Goal: Use online tool/utility: Utilize a website feature to perform a specific function

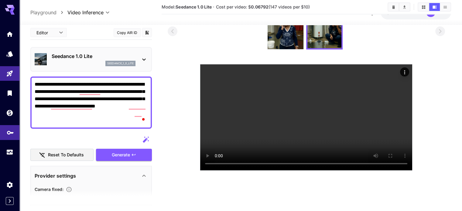
click at [6, 135] on link at bounding box center [9, 132] width 19 height 15
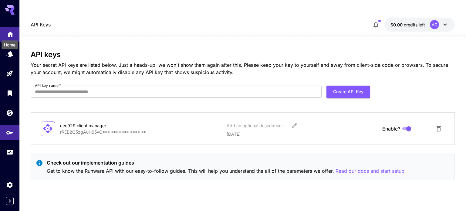
click at [11, 31] on icon "Home" at bounding box center [10, 32] width 6 height 5
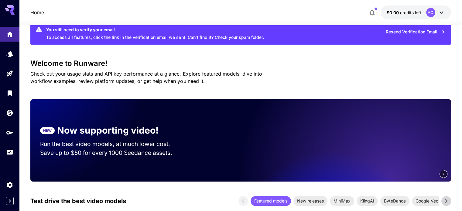
scroll to position [32, 0]
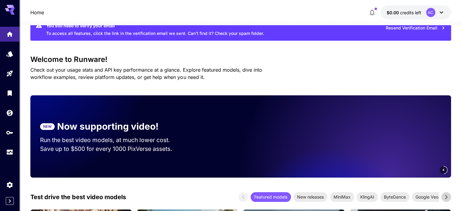
click at [47, 124] on p "NEW" at bounding box center [47, 126] width 8 height 5
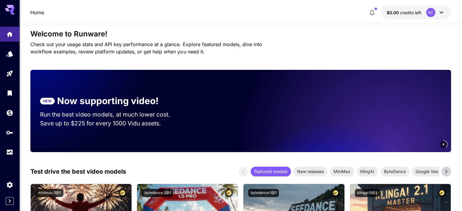
click at [418, 130] on video at bounding box center [366, 111] width 170 height 82
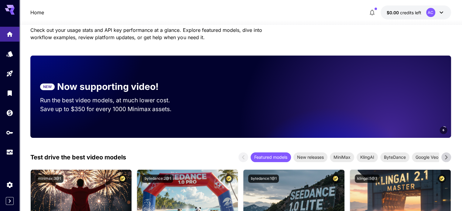
scroll to position [71, 0]
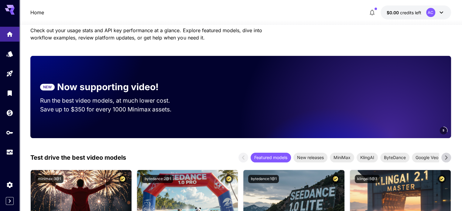
click at [413, 97] on video at bounding box center [366, 97] width 170 height 82
click at [442, 127] on circle at bounding box center [443, 131] width 8 height 8
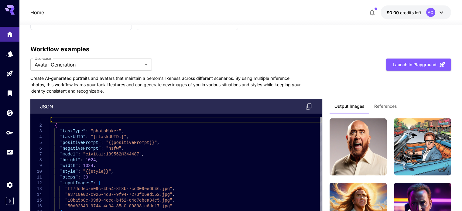
scroll to position [1625, 0]
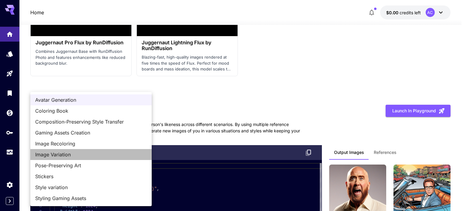
click at [107, 153] on span "Image Variation" at bounding box center [91, 154] width 112 height 7
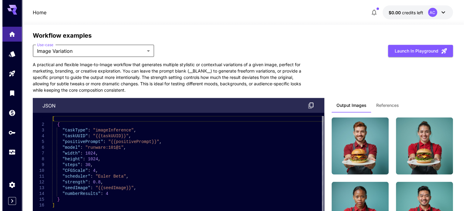
scroll to position [1624, 0]
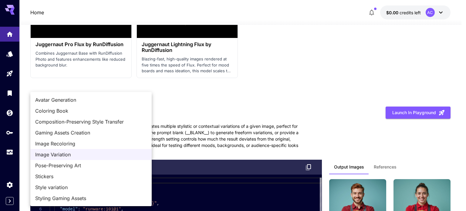
click at [115, 144] on span "Image Recoloring" at bounding box center [91, 143] width 112 height 7
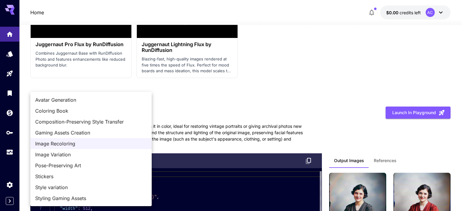
click at [120, 110] on span "Coloring Book" at bounding box center [91, 110] width 112 height 7
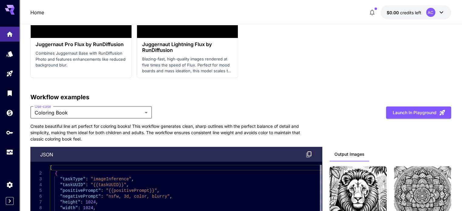
click at [131, 107] on div "**********" at bounding box center [90, 113] width 121 height 12
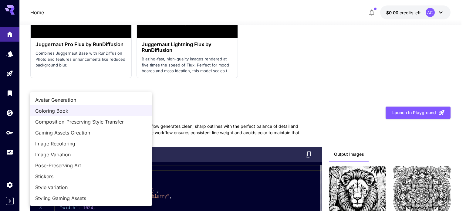
click at [119, 189] on span "Style variation" at bounding box center [91, 187] width 112 height 7
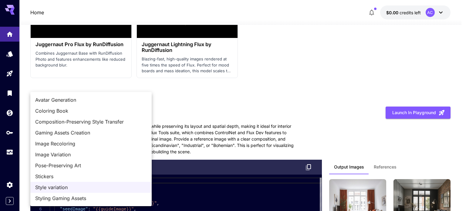
click at [113, 202] on li "Styling Gaming Assets" at bounding box center [90, 198] width 121 height 11
type input "**********"
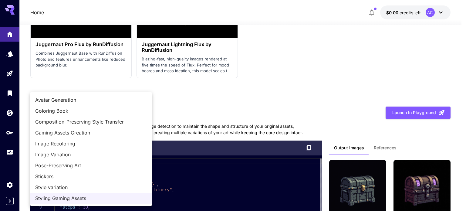
click at [9, 74] on div at bounding box center [233, 105] width 466 height 211
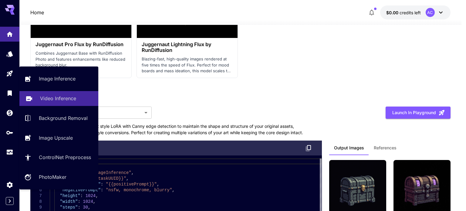
click at [42, 95] on p "Video Inference" at bounding box center [58, 98] width 36 height 7
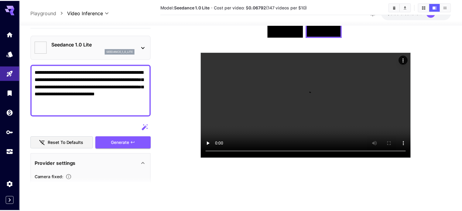
scroll to position [48, 0]
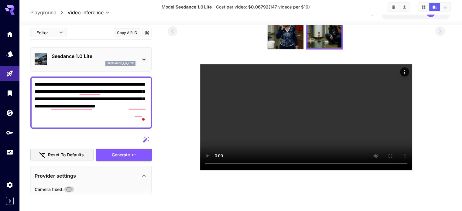
click at [71, 186] on icon "button" at bounding box center [69, 189] width 6 height 6
click at [68, 186] on icon "button" at bounding box center [69, 189] width 6 height 6
click at [144, 172] on icon at bounding box center [143, 175] width 7 height 7
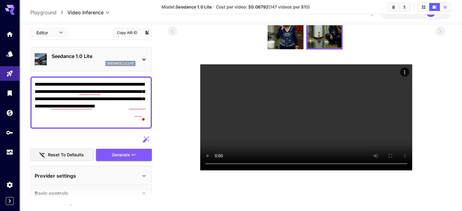
click at [145, 190] on section at bounding box center [90, 197] width 121 height 15
click at [144, 190] on section at bounding box center [90, 197] width 121 height 15
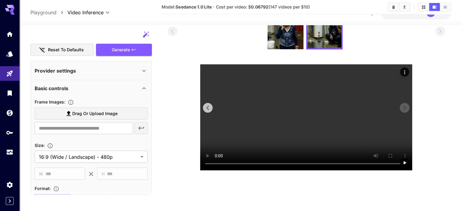
scroll to position [0, 0]
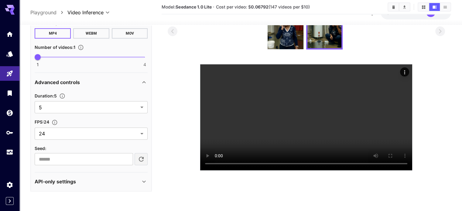
click at [135, 178] on div "API-only settings" at bounding box center [88, 181] width 106 height 7
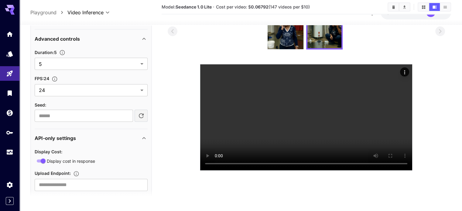
click at [76, 171] on icon "Specifies a URL for uploading the generated image as binary data via HTTP PUT, …" at bounding box center [76, 173] width 5 height 5
